Goal: Information Seeking & Learning: Learn about a topic

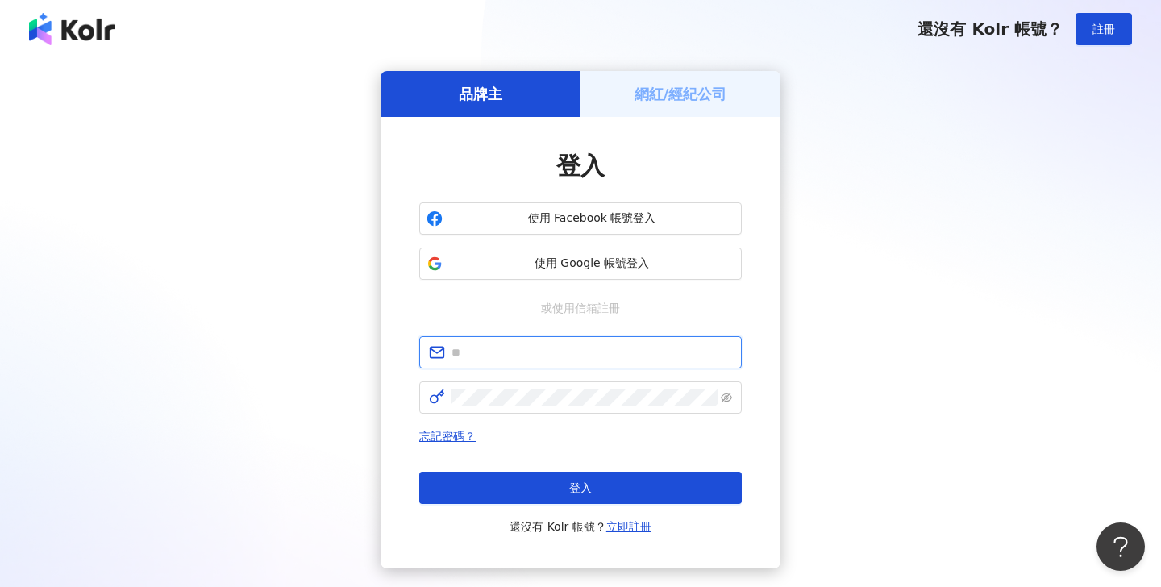
click at [492, 348] on input "text" at bounding box center [592, 353] width 281 height 18
paste input "**********"
type input "**********"
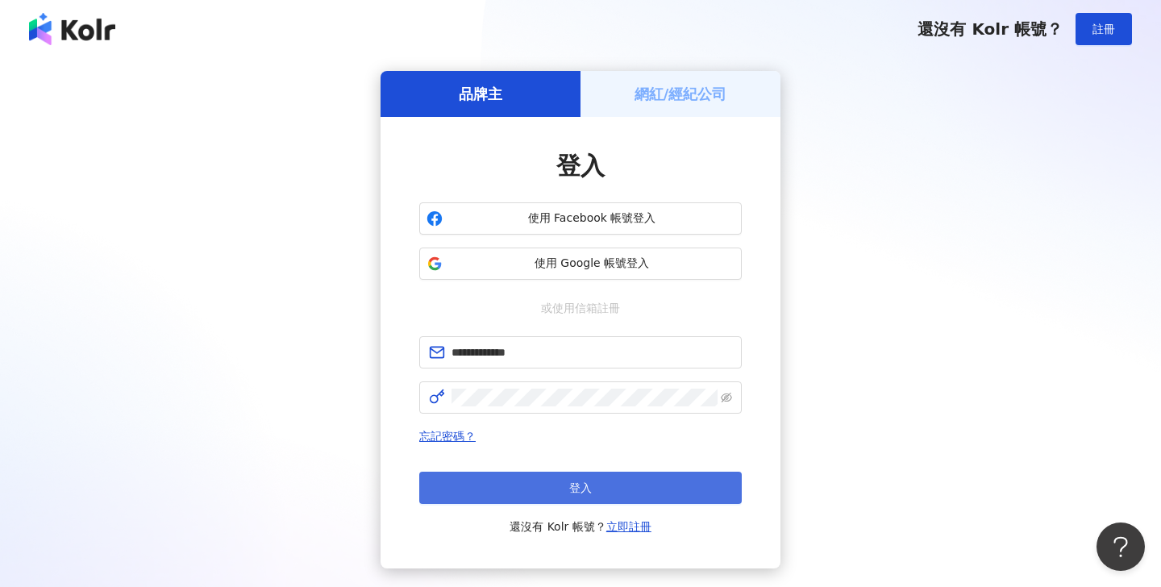
click at [548, 500] on button "登入" at bounding box center [580, 488] width 323 height 32
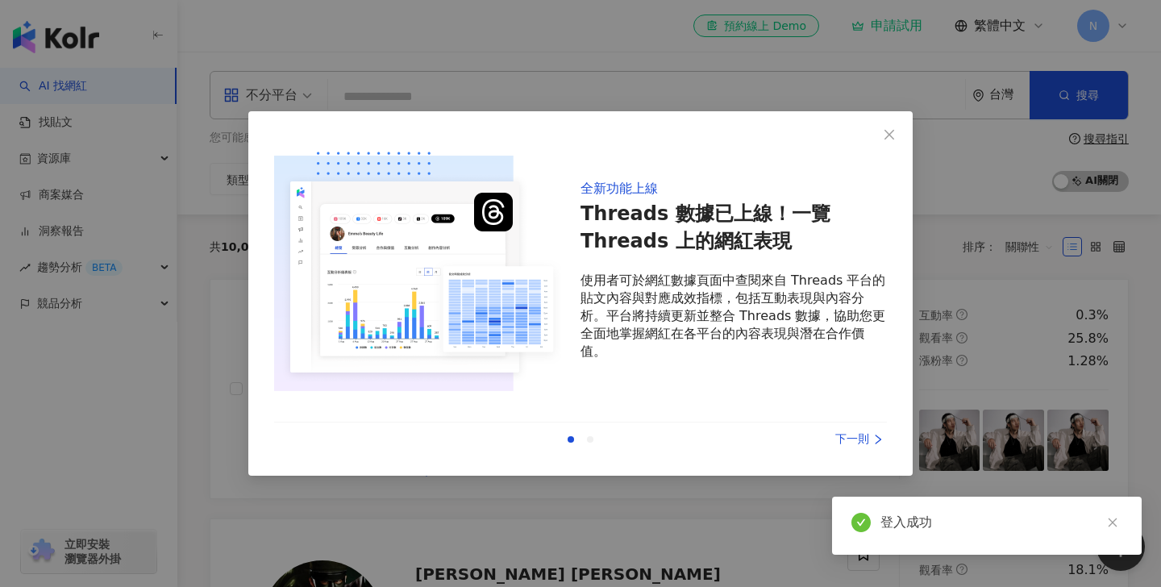
click at [852, 447] on div "下一則" at bounding box center [826, 440] width 121 height 18
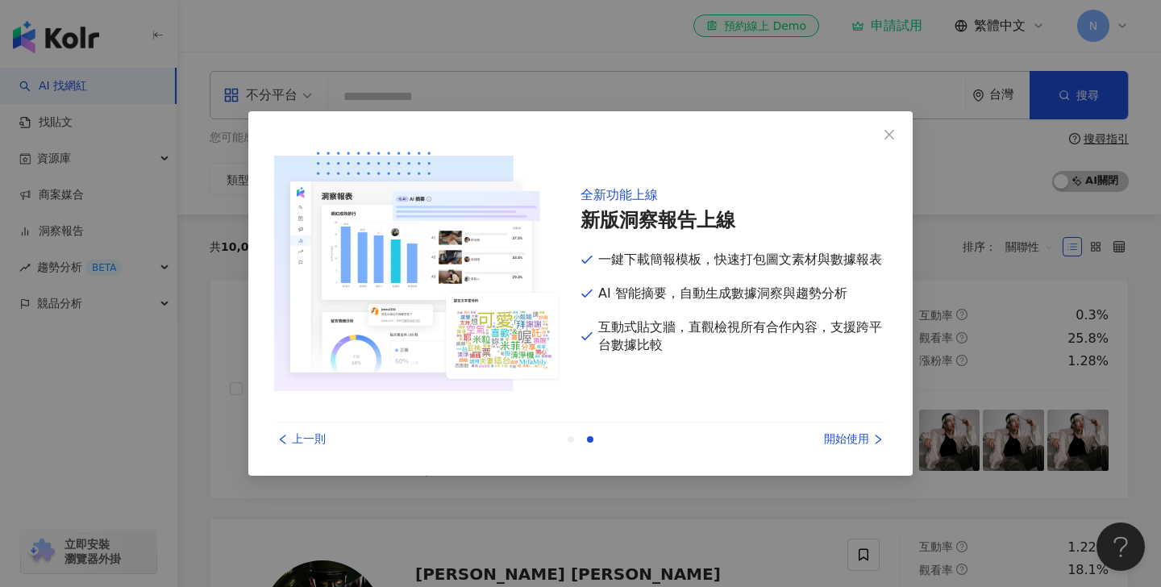
click at [851, 449] on div "上一則 開始使用" at bounding box center [580, 440] width 613 height 34
click at [849, 441] on div "開始使用" at bounding box center [826, 440] width 121 height 18
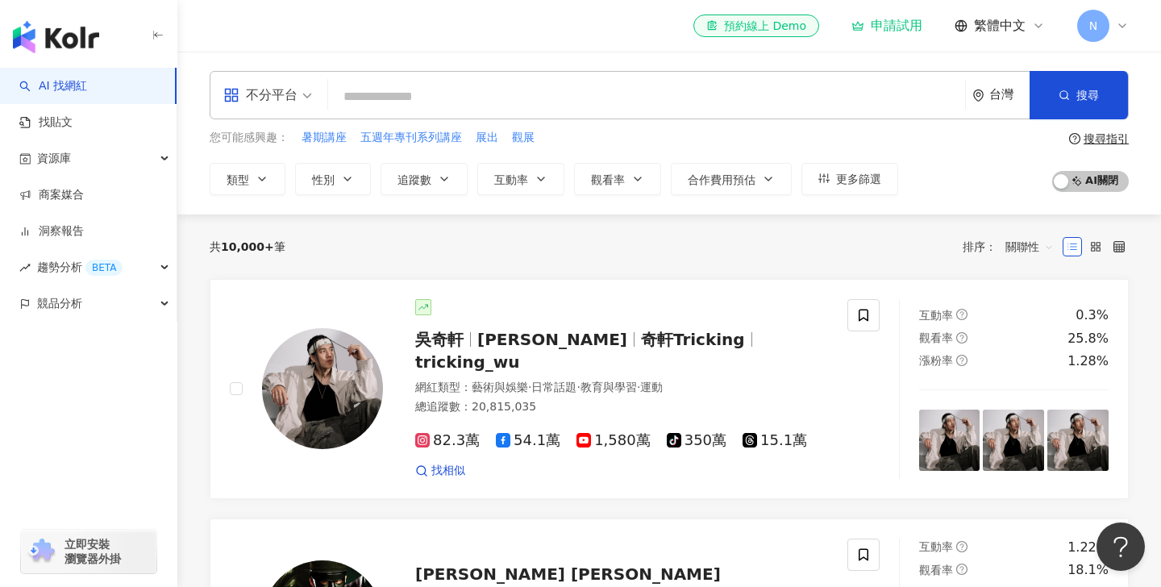
click at [373, 97] on input "search" at bounding box center [647, 96] width 624 height 31
type input "*"
click at [73, 116] on link "找貼文" at bounding box center [45, 123] width 53 height 16
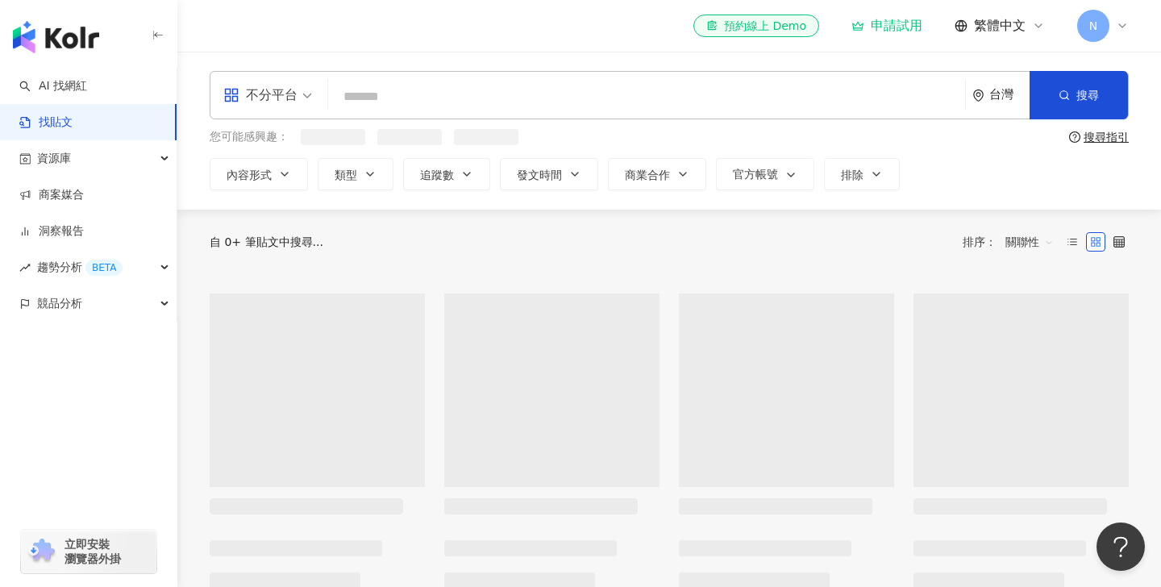
click at [377, 94] on input "search" at bounding box center [647, 96] width 624 height 35
type input "*"
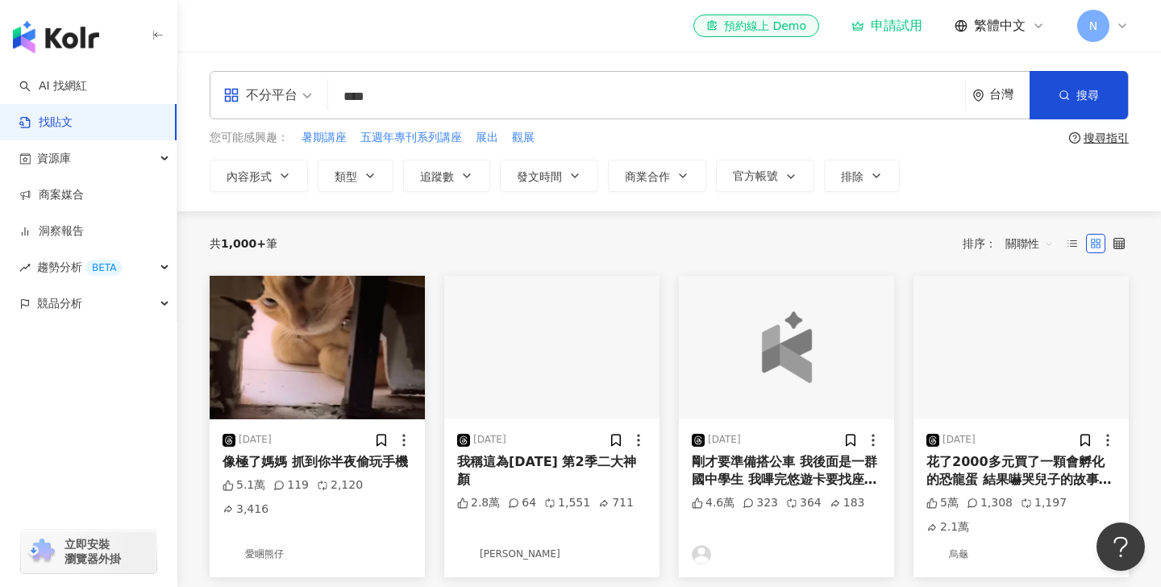
type input "****"
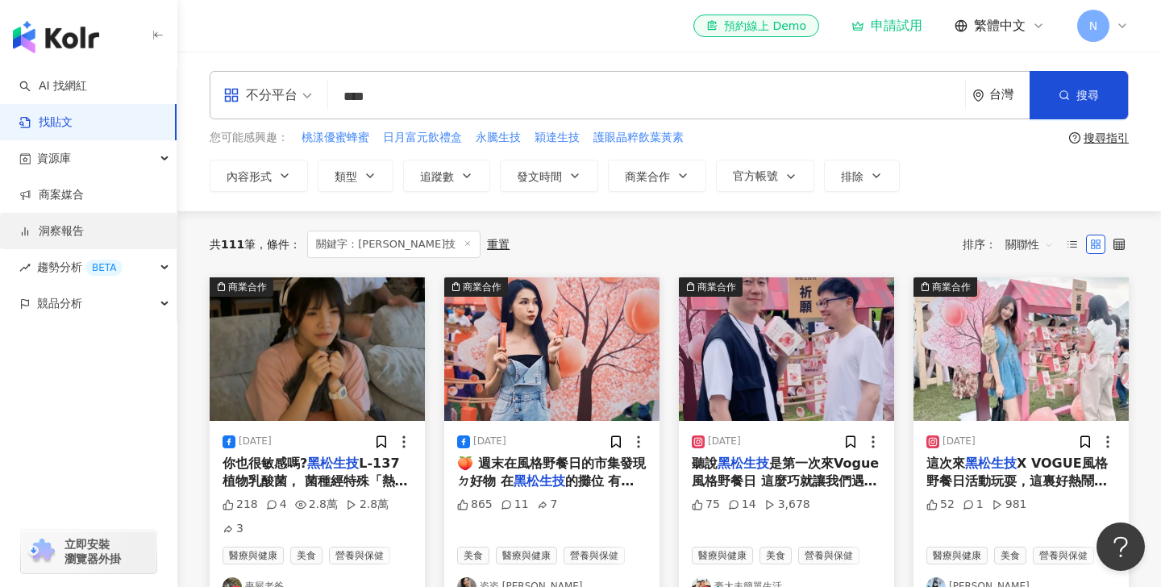
click at [84, 232] on link "洞察報告" at bounding box center [51, 231] width 65 height 16
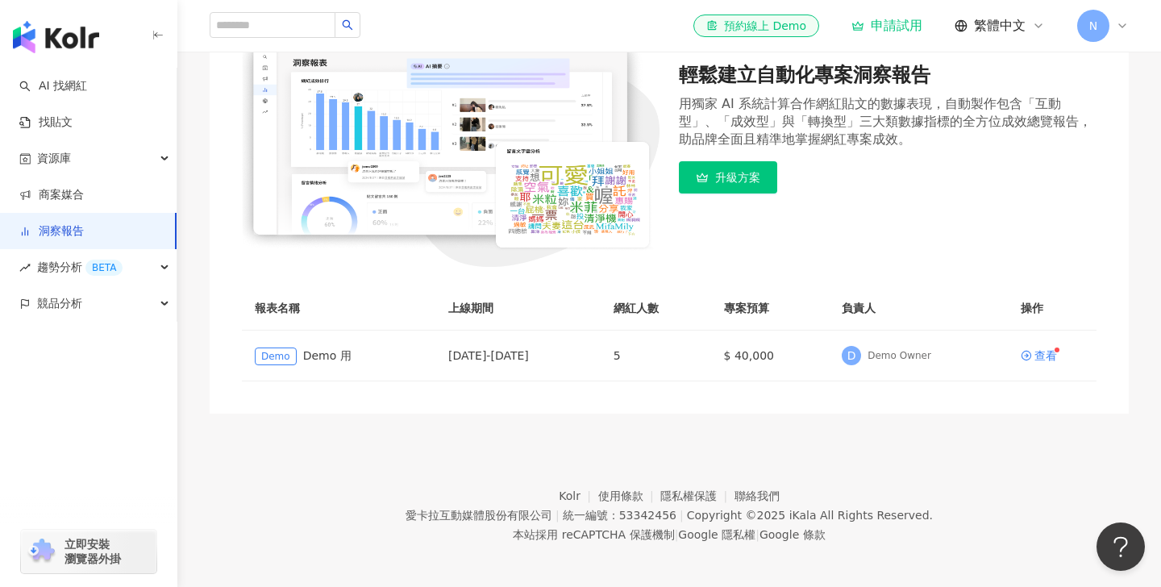
scroll to position [231, 0]
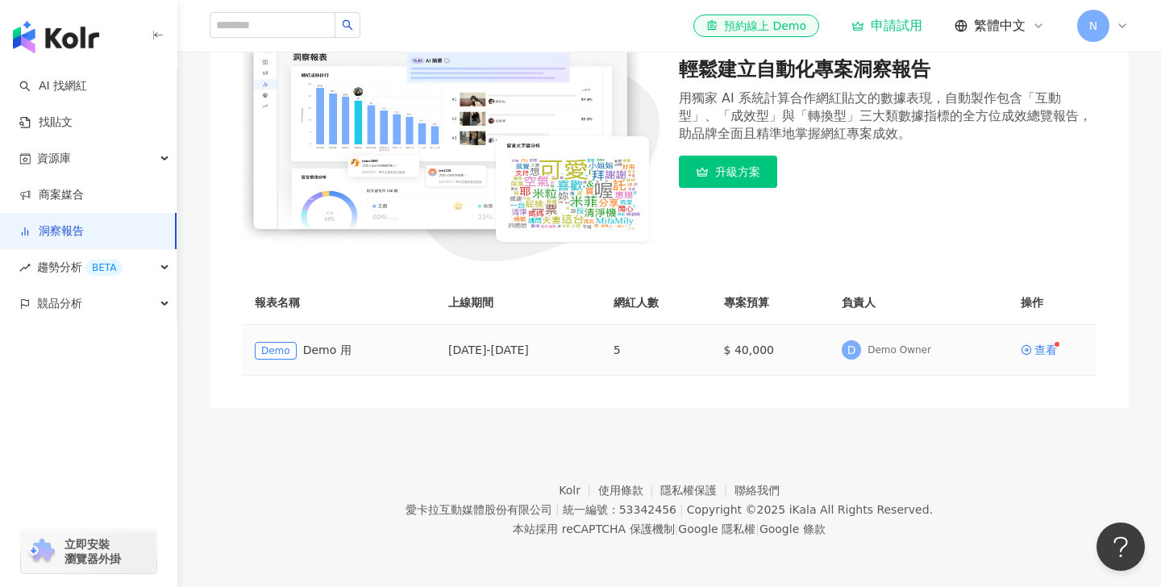
click at [380, 357] on div "Demo Demo 用" at bounding box center [339, 350] width 168 height 19
click at [58, 268] on span "趨勢分析 BETA" at bounding box center [79, 267] width 85 height 36
